Goal: Task Accomplishment & Management: Complete application form

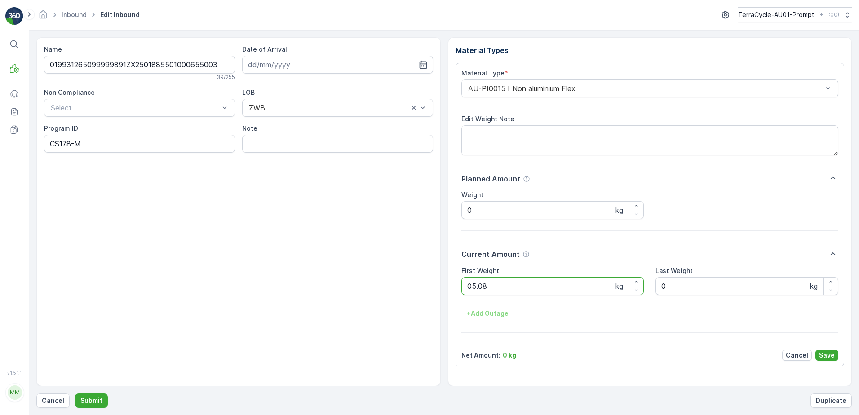
click at [75, 393] on button "Submit" at bounding box center [91, 400] width 33 height 14
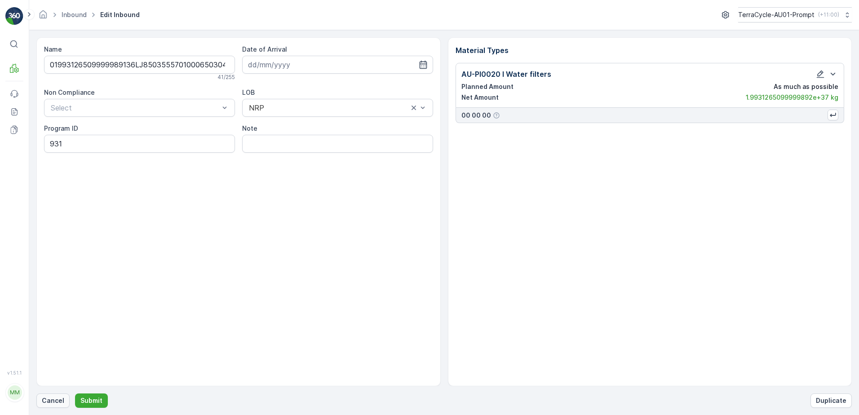
click at [52, 397] on p "Cancel" at bounding box center [53, 400] width 22 height 9
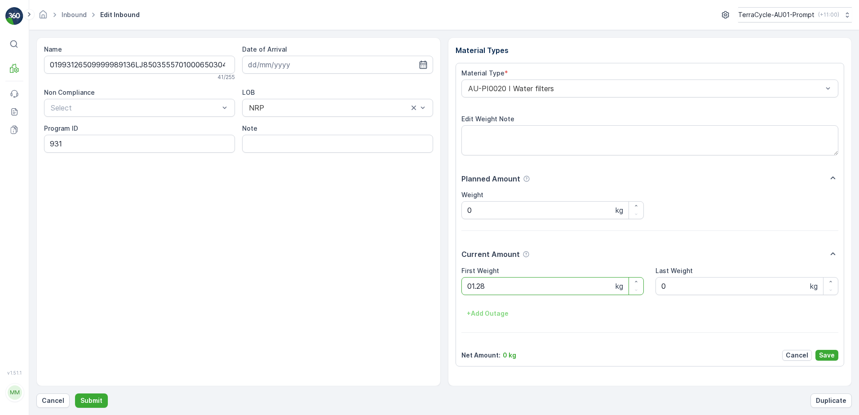
click at [75, 393] on button "Submit" at bounding box center [91, 400] width 33 height 14
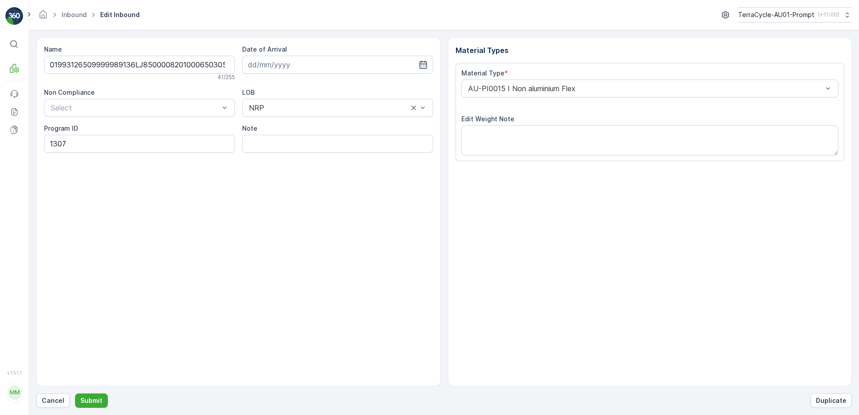
click at [75, 393] on button "Submit" at bounding box center [91, 400] width 33 height 14
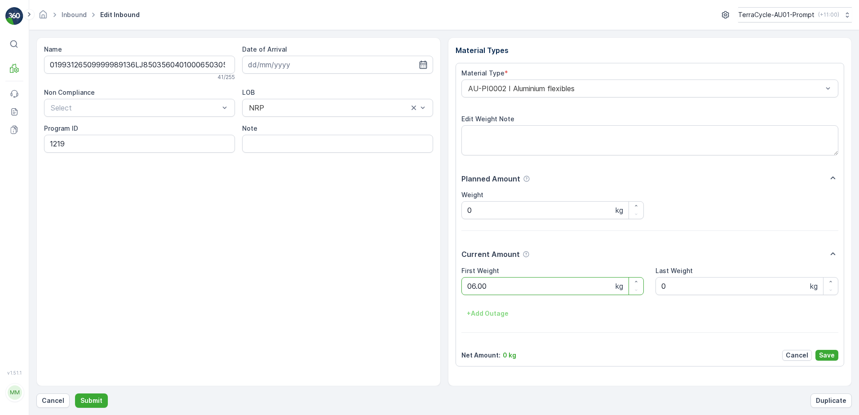
click at [75, 393] on button "Submit" at bounding box center [91, 400] width 33 height 14
click at [97, 402] on p "Submit" at bounding box center [91, 400] width 22 height 9
click at [75, 393] on button "Submit" at bounding box center [91, 400] width 33 height 14
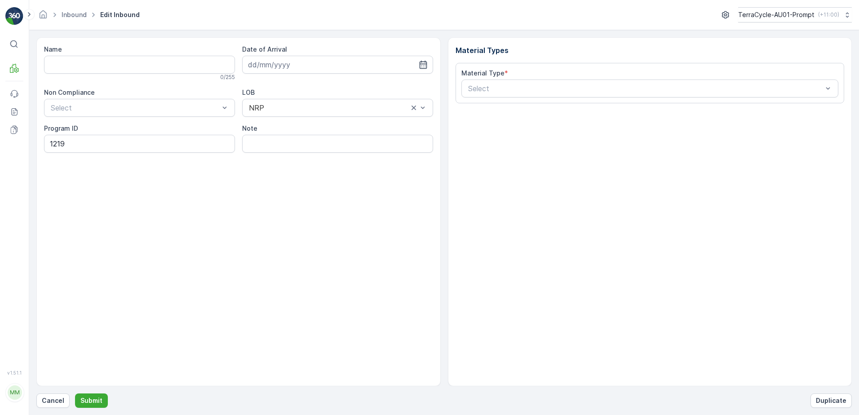
type input "01993126509999989136LJ8503560201000650301"
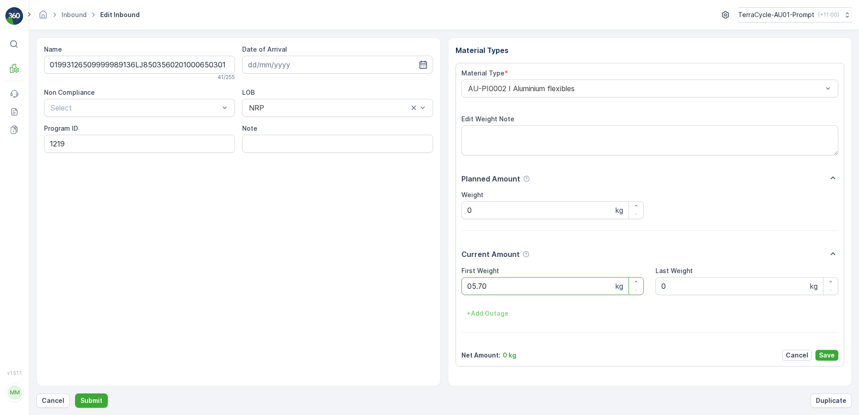
click at [75, 393] on button "Submit" at bounding box center [91, 400] width 33 height 14
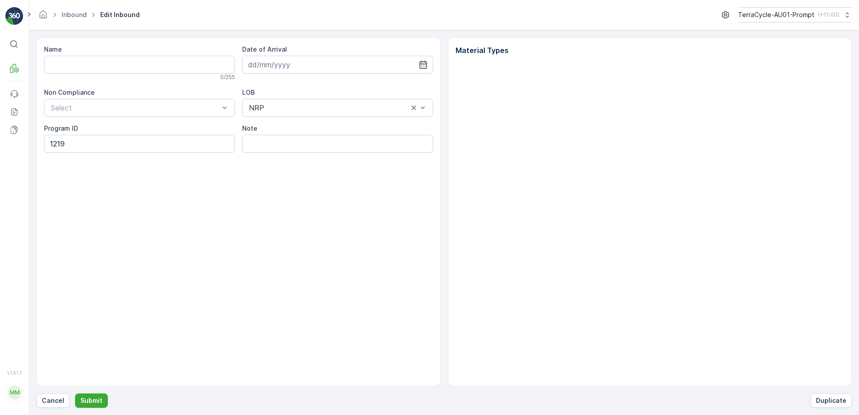
type input "01993126509999989136LJ8503560201000650301"
type input "[DATE]"
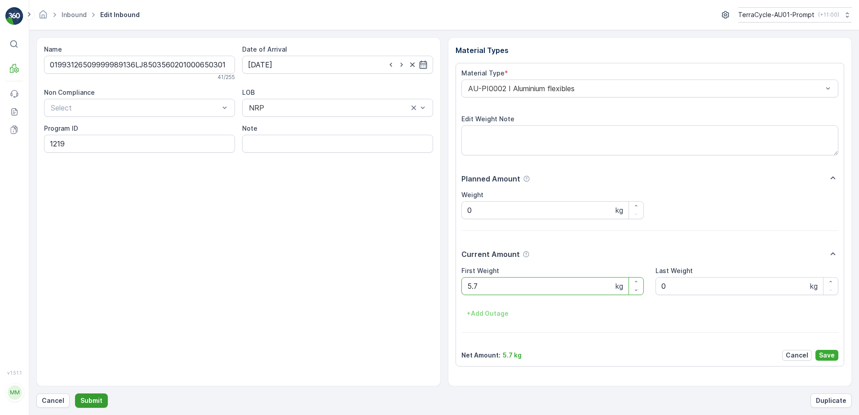
click at [99, 400] on p "Submit" at bounding box center [91, 400] width 22 height 9
click at [75, 393] on button "Submit" at bounding box center [91, 400] width 33 height 14
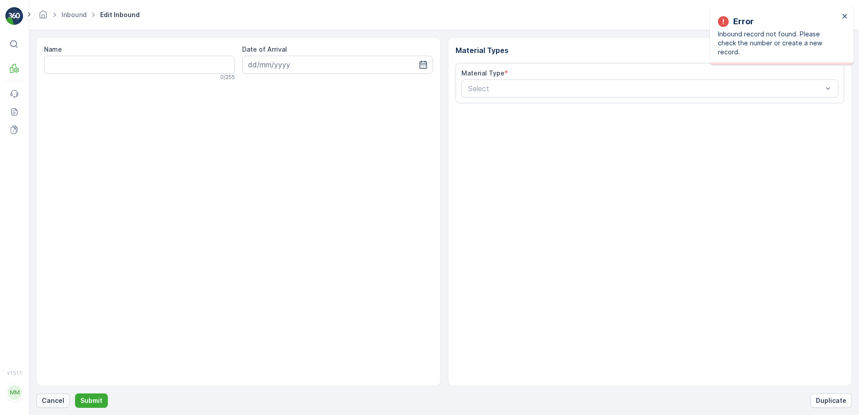
click at [42, 402] on p "Cancel" at bounding box center [53, 400] width 22 height 9
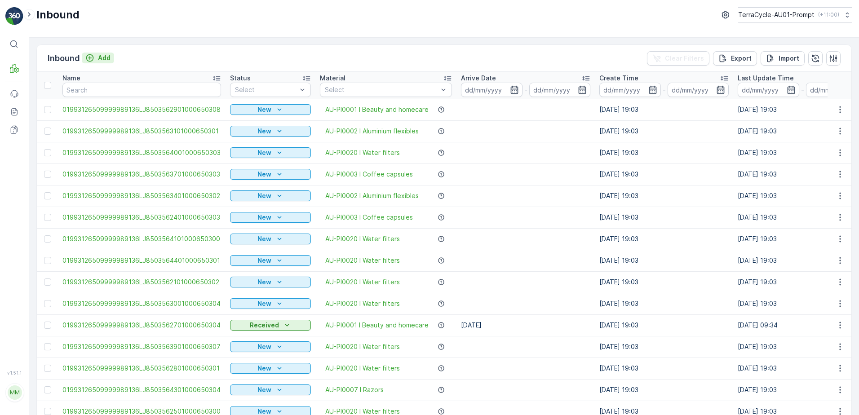
click at [103, 59] on p "Add" at bounding box center [104, 57] width 13 height 9
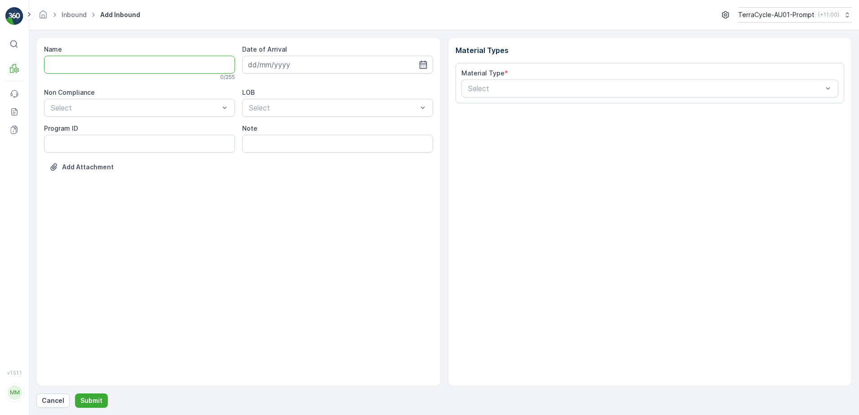
click at [101, 66] on input "Name" at bounding box center [139, 65] width 191 height 18
type input "01993126509999989136LJ8502733801000650300"
click at [75, 393] on button "Submit" at bounding box center [91, 400] width 33 height 14
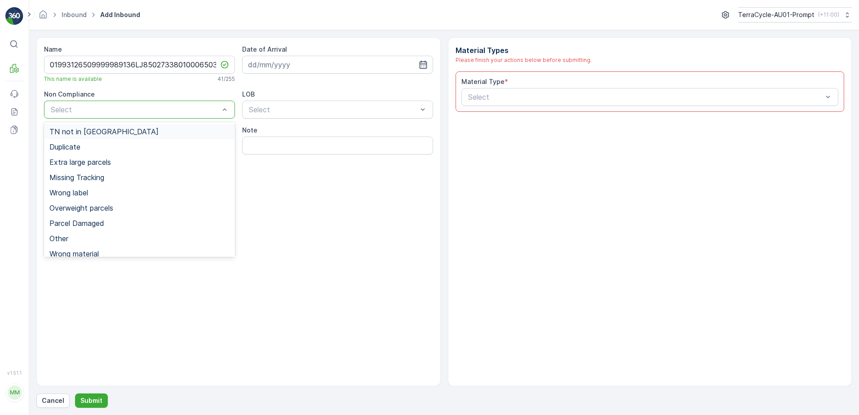
click at [87, 131] on span "TN not in [GEOGRAPHIC_DATA]" at bounding box center [103, 132] width 109 height 8
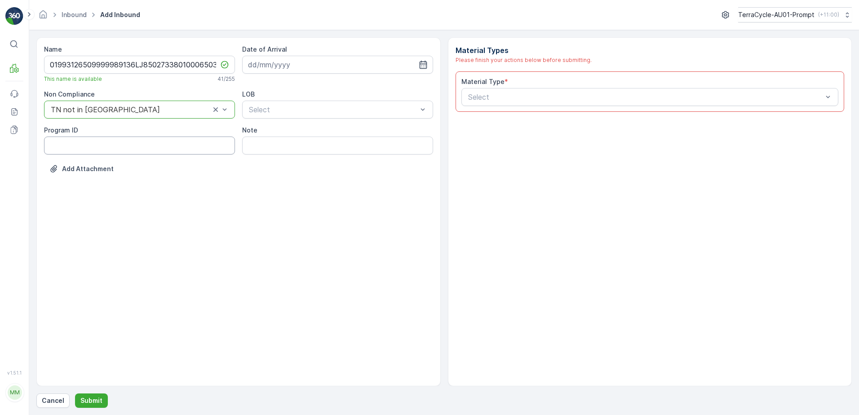
click at [73, 146] on ID "Program ID" at bounding box center [139, 146] width 191 height 18
type ID "2269"
click at [292, 65] on input at bounding box center [337, 65] width 191 height 18
click at [273, 143] on div "6" at bounding box center [273, 139] width 14 height 14
type input "[DATE]"
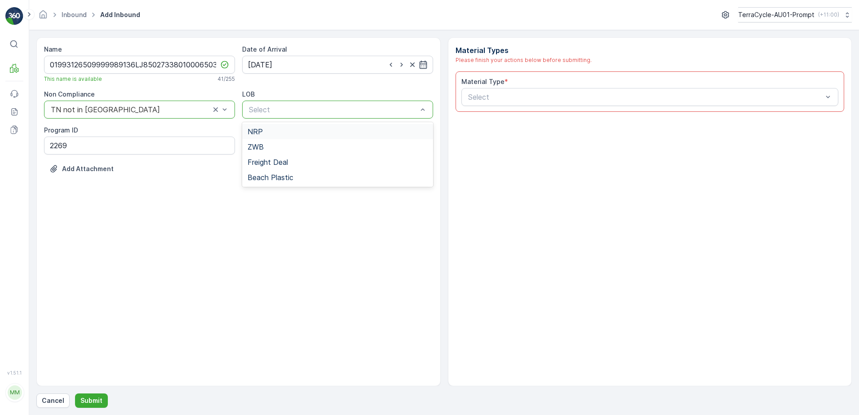
click at [268, 134] on div "NRP" at bounding box center [337, 132] width 180 height 8
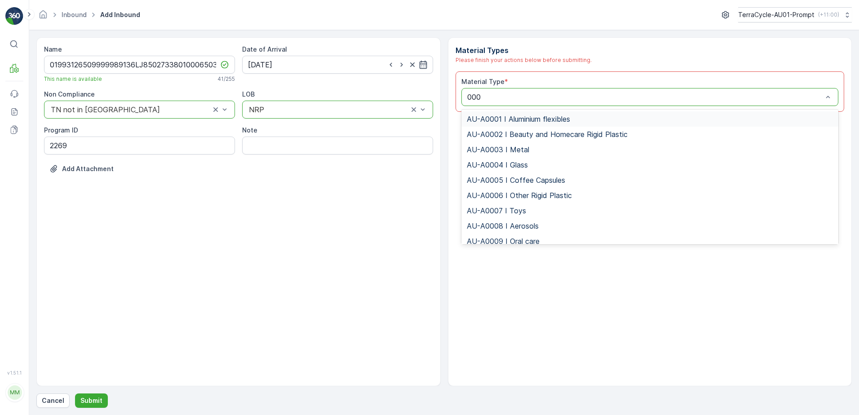
type input "0002"
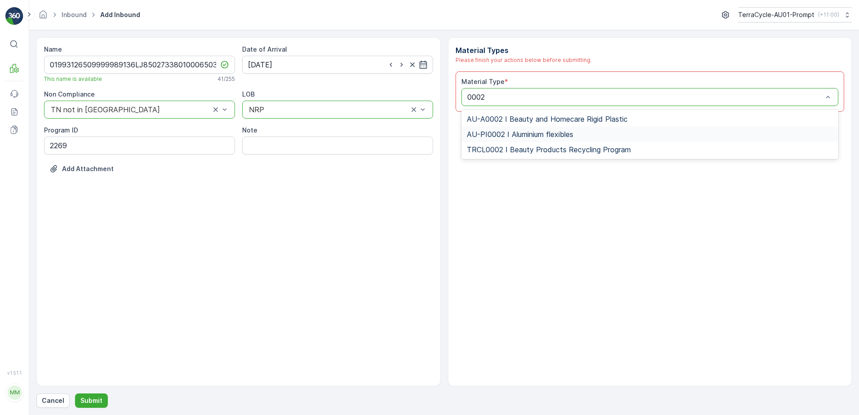
click at [543, 134] on span "AU-PI0002 I Aluminium flexibles" at bounding box center [520, 134] width 106 height 8
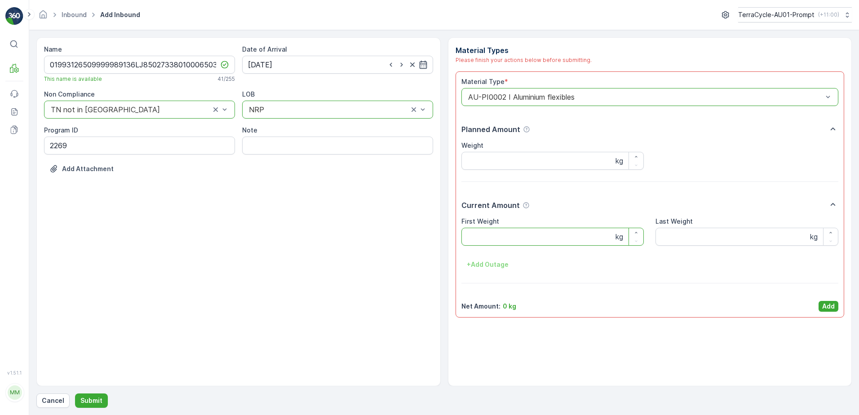
click at [493, 239] on Weight "First Weight" at bounding box center [552, 237] width 183 height 18
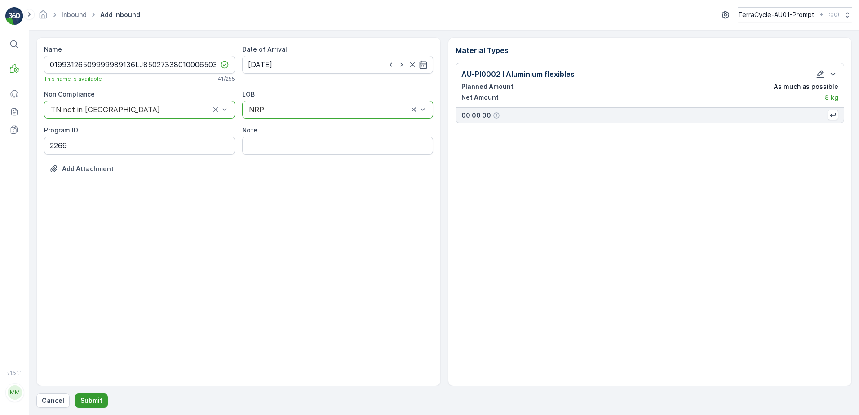
click at [102, 397] on button "Submit" at bounding box center [91, 400] width 33 height 14
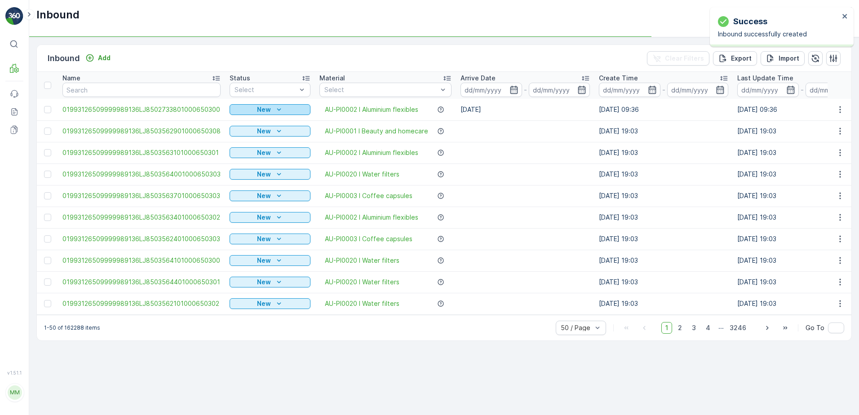
click at [248, 107] on div "New" at bounding box center [270, 109] width 74 height 9
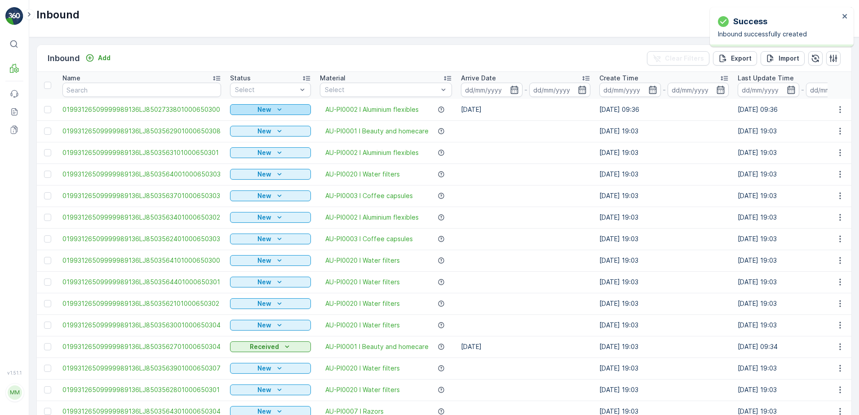
drag, startPoint x: 248, startPoint y: 107, endPoint x: 265, endPoint y: 110, distance: 17.3
click at [265, 110] on p "New" at bounding box center [264, 109] width 14 height 9
drag, startPoint x: 246, startPoint y: 135, endPoint x: 282, endPoint y: 108, distance: 44.9
click at [246, 134] on span "Scanned" at bounding box center [246, 135] width 26 height 9
